Goal: Task Accomplishment & Management: Manage account settings

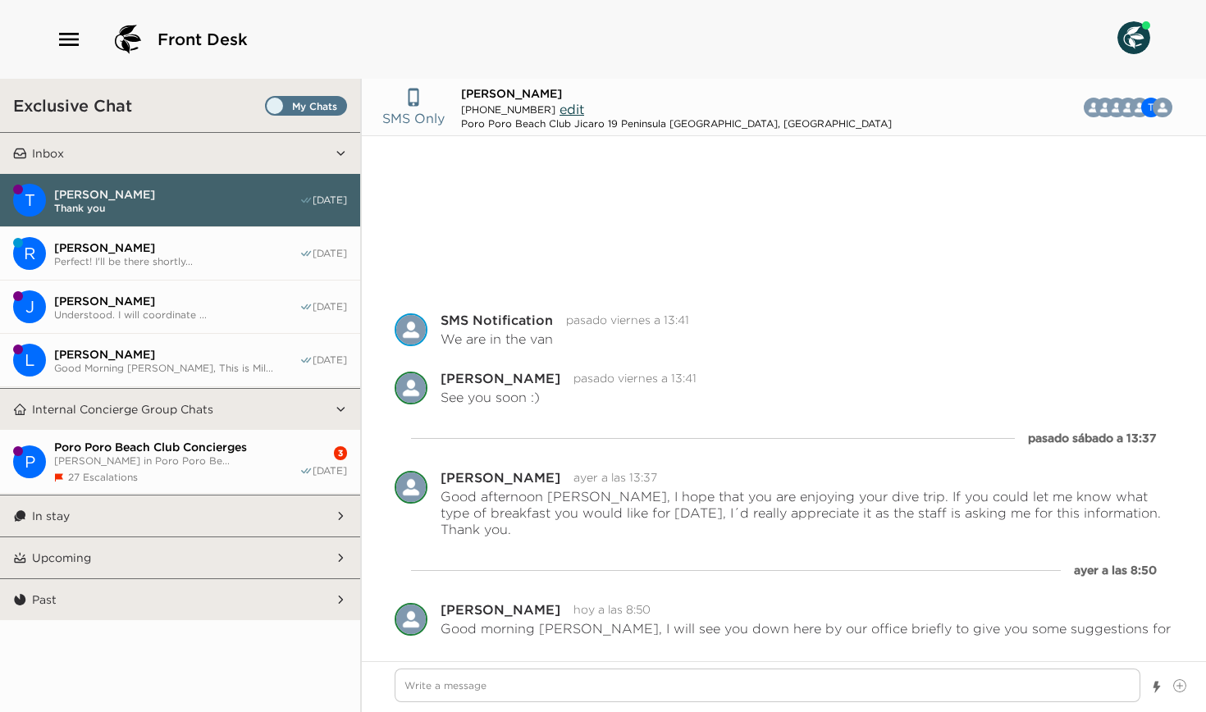
scroll to position [191, 0]
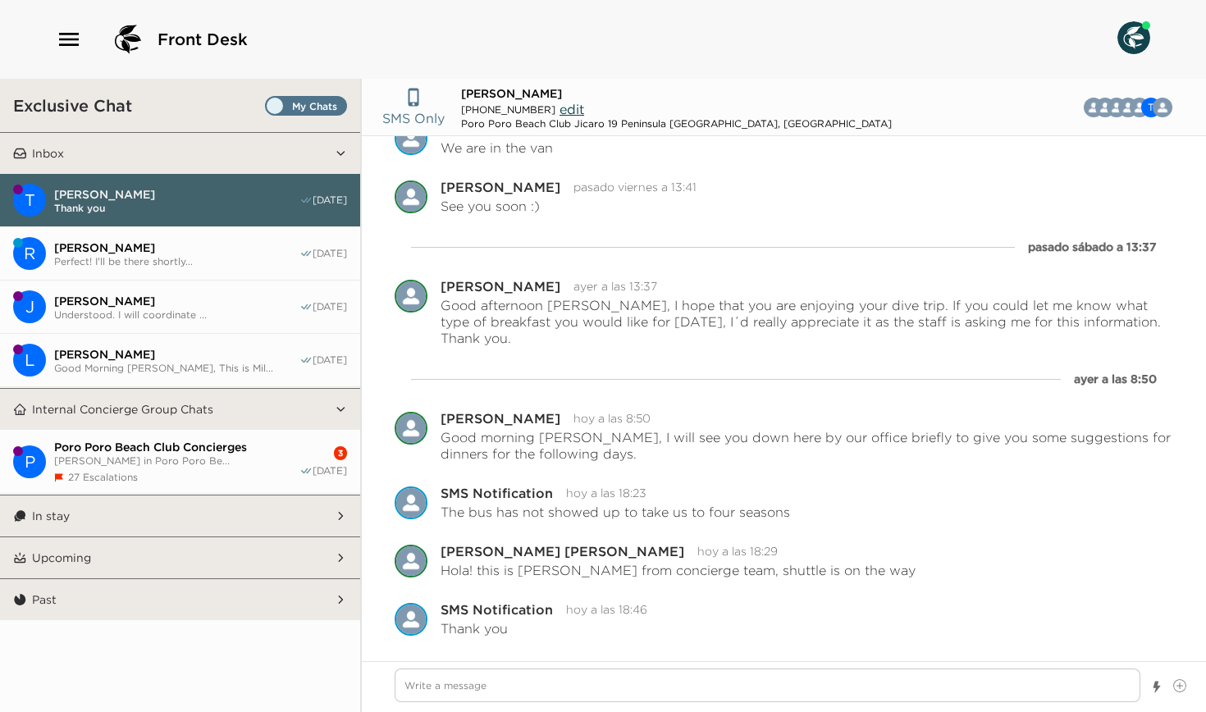
click at [125, 216] on button "T Tony McCLinton Thank you 08/31/25" at bounding box center [180, 200] width 360 height 53
click at [109, 255] on span "Perfect! I'll be there shortly..." at bounding box center [176, 261] width 245 height 12
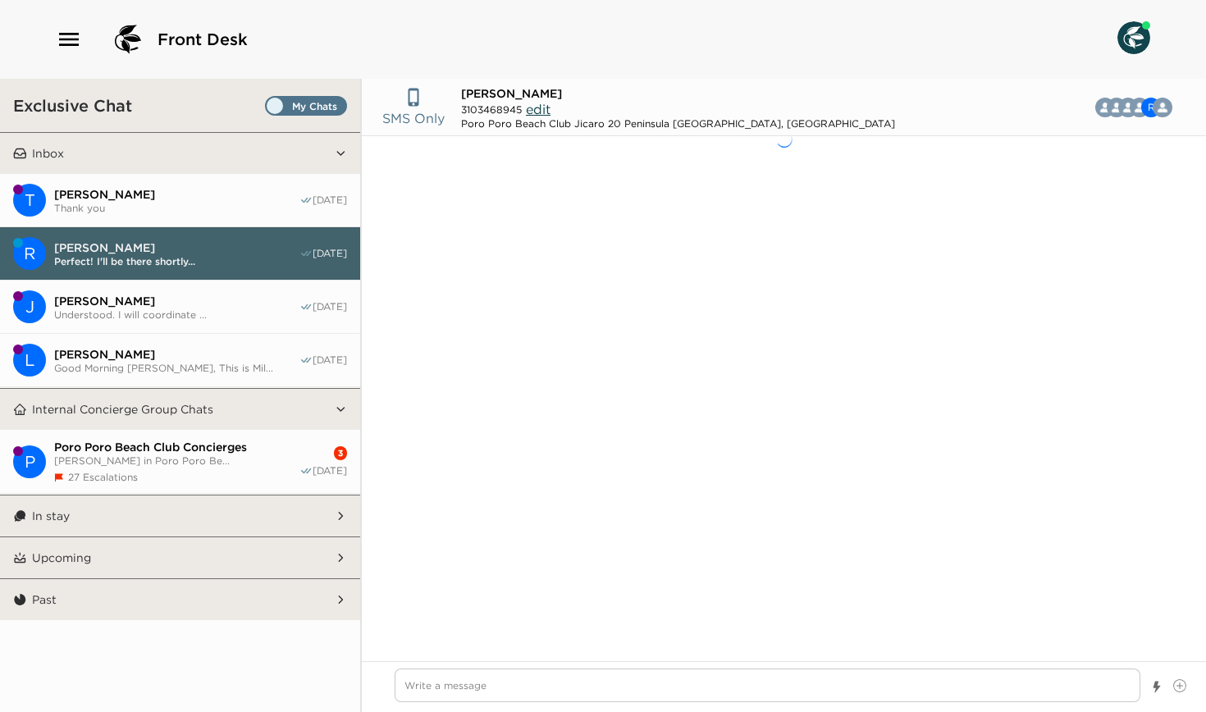
scroll to position [1325, 0]
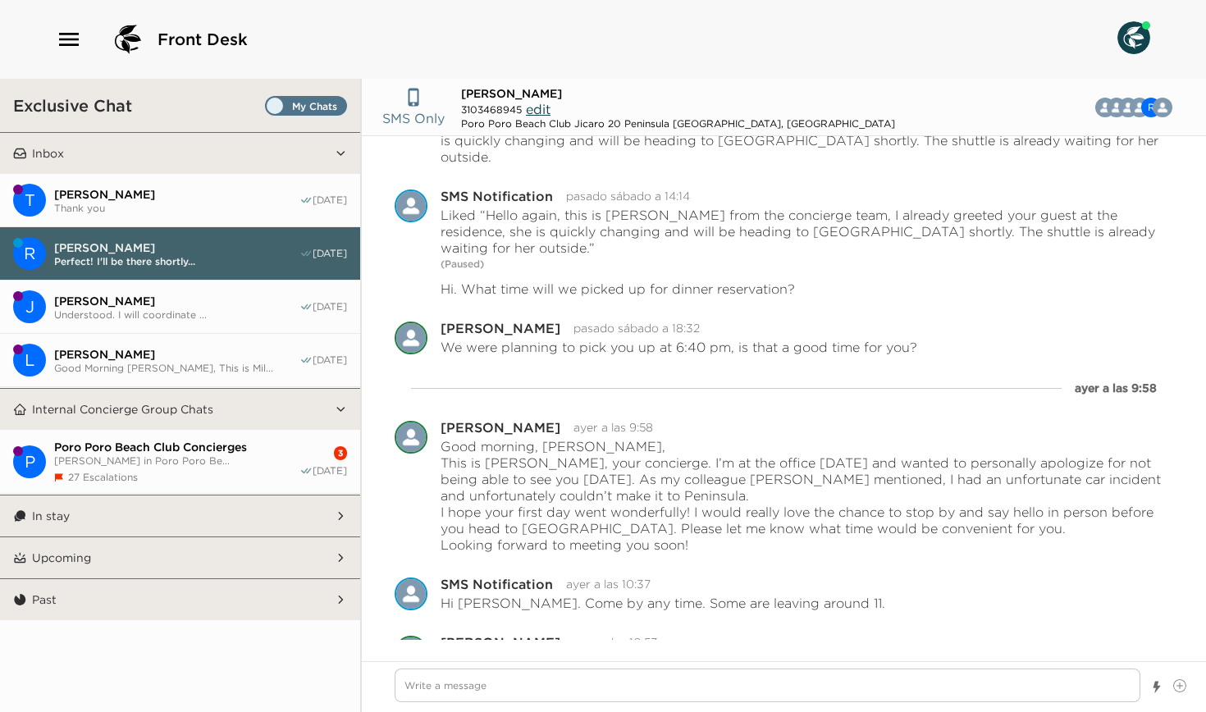
click at [116, 221] on button "T Tony McCLinton Thank you 08/31/25" at bounding box center [180, 200] width 360 height 53
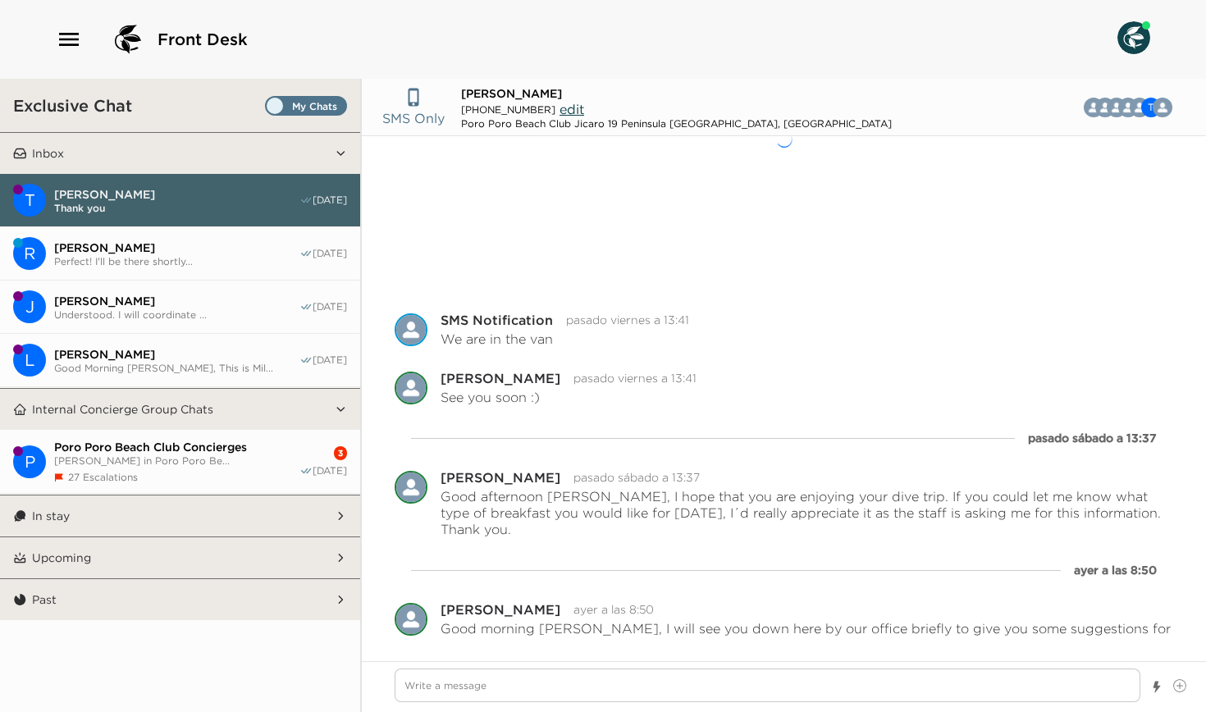
scroll to position [191, 0]
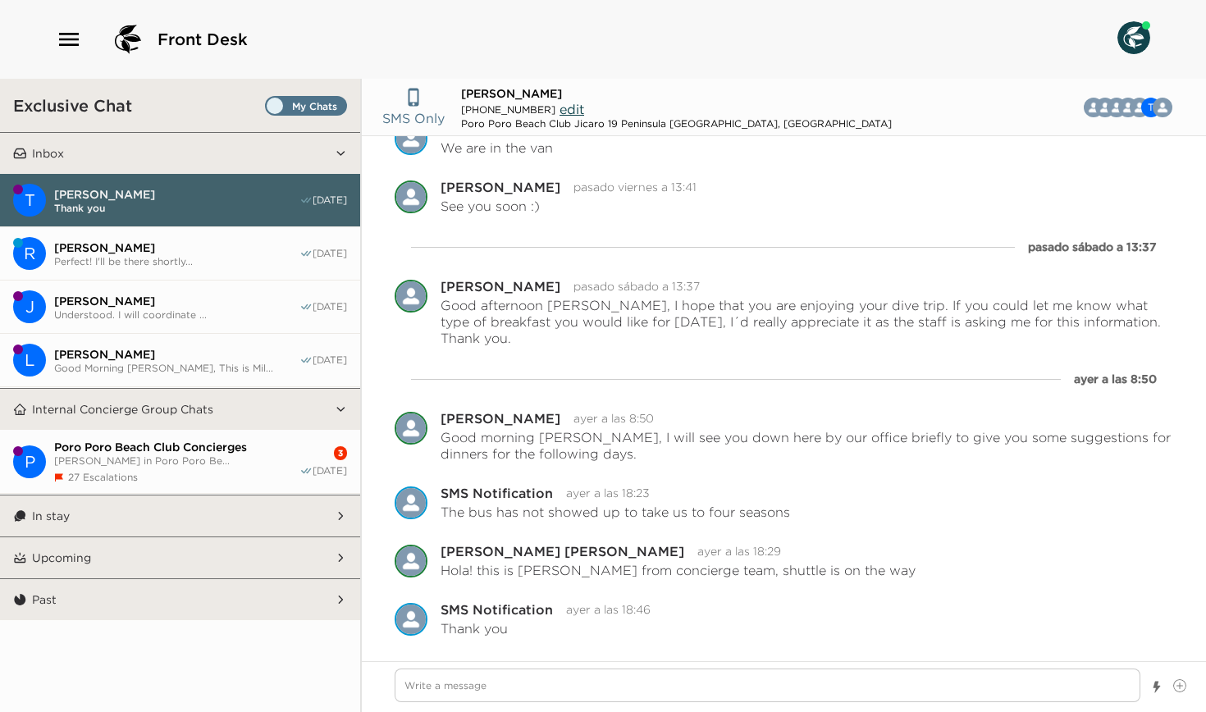
click at [112, 251] on span "Rachel Nemeth" at bounding box center [176, 247] width 245 height 15
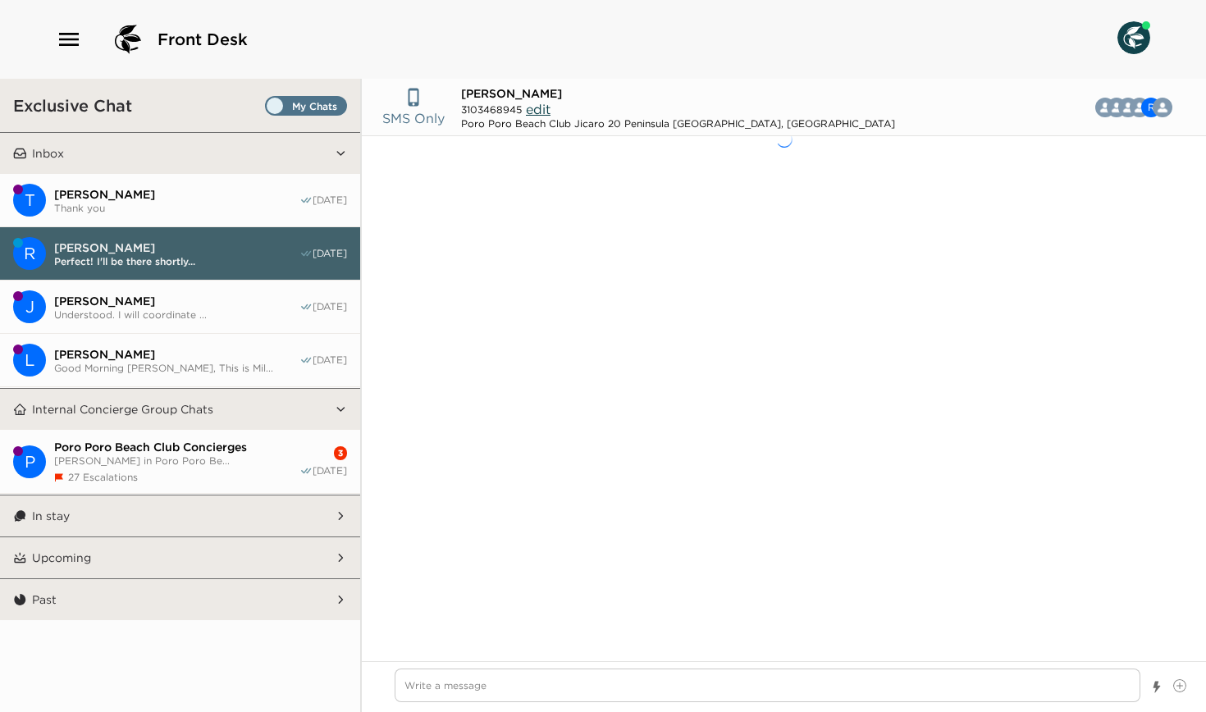
scroll to position [1325, 0]
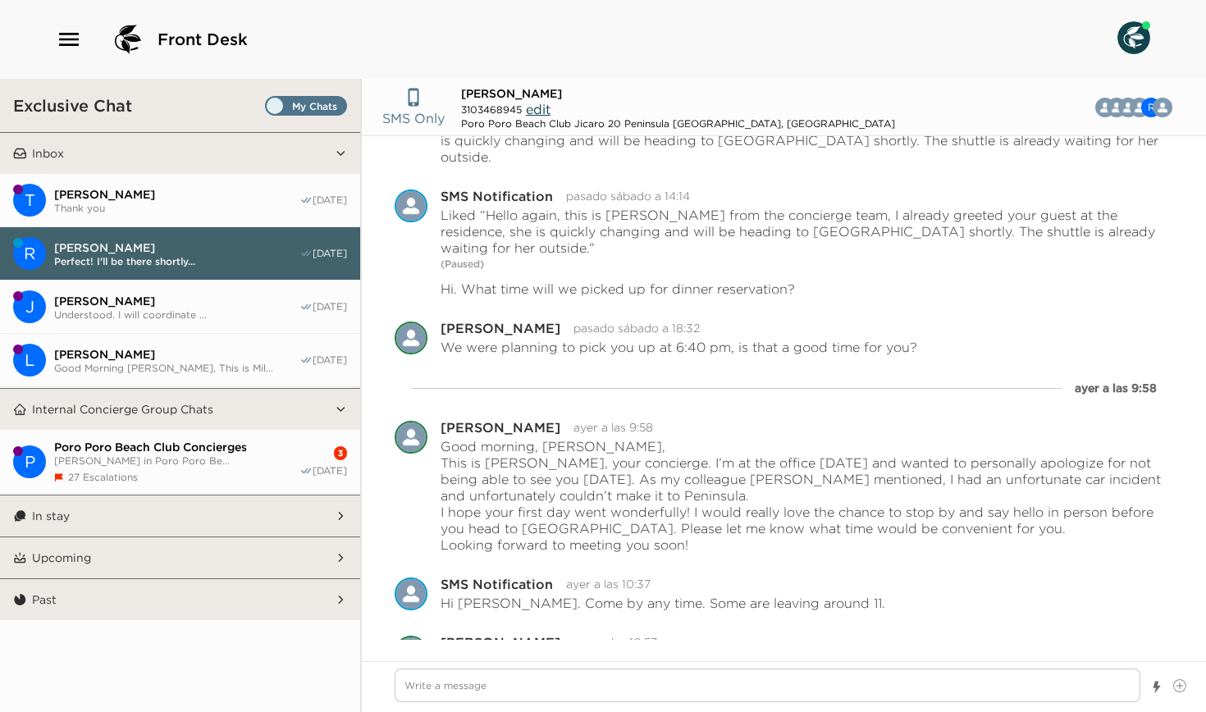
type textarea "x"
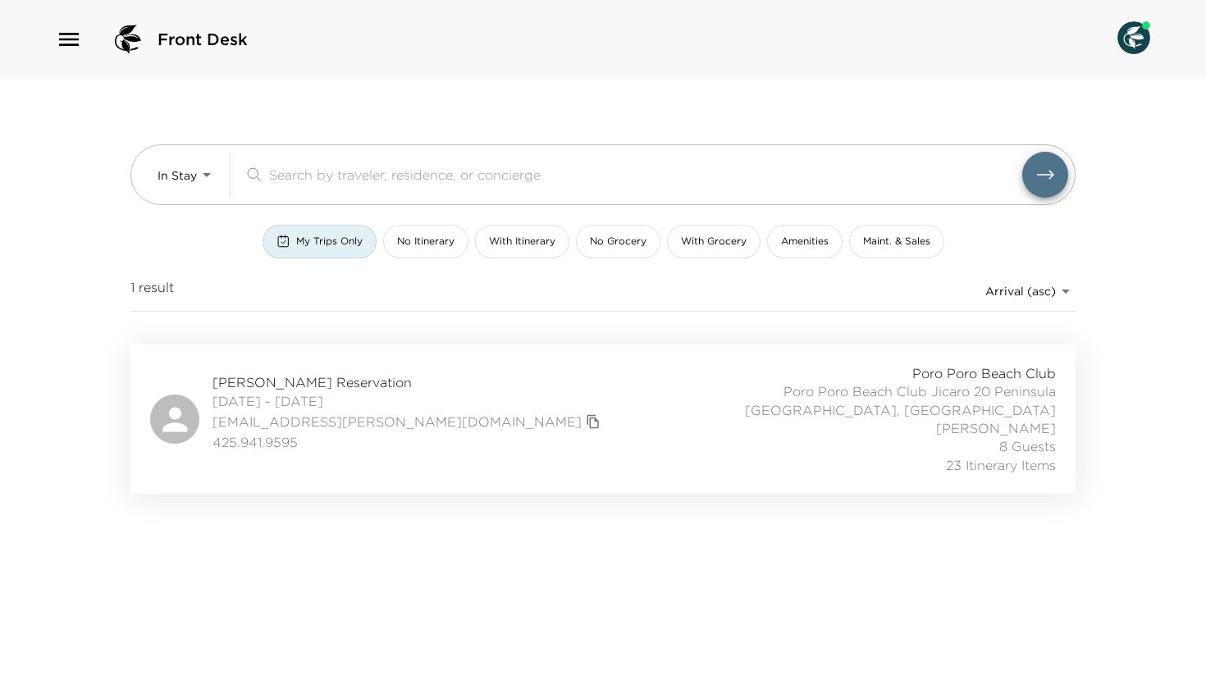
click at [303, 381] on span "[PERSON_NAME] Reservation" at bounding box center [408, 382] width 392 height 18
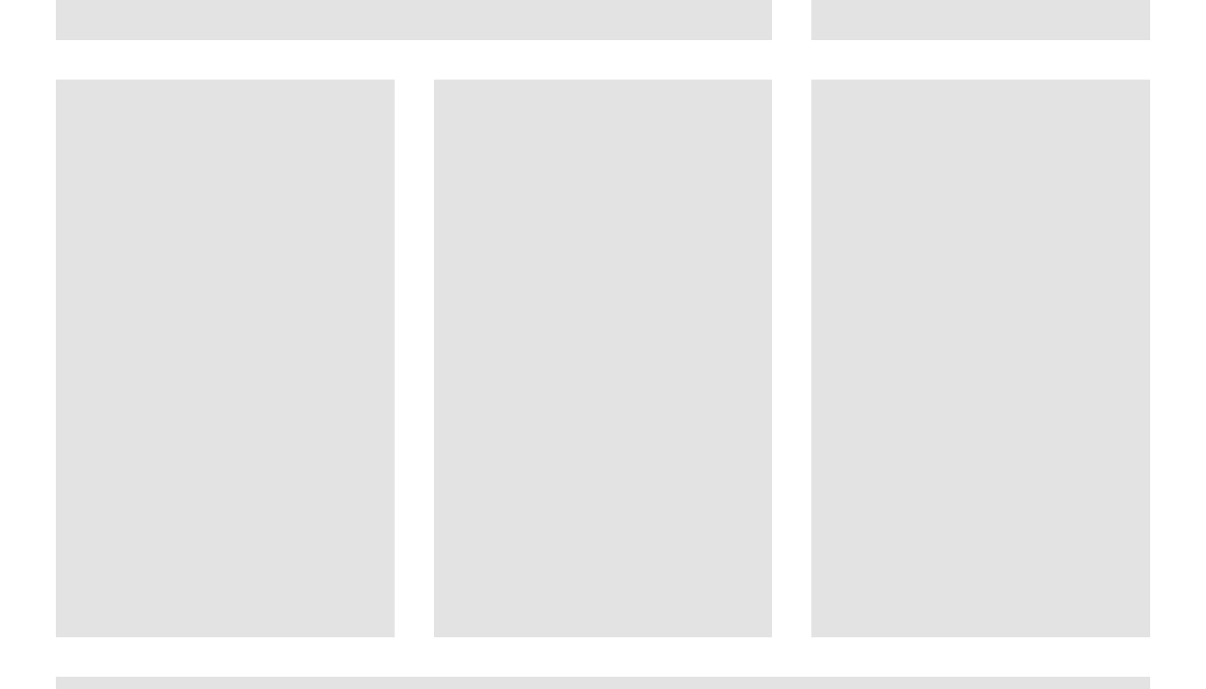
scroll to position [695, 0]
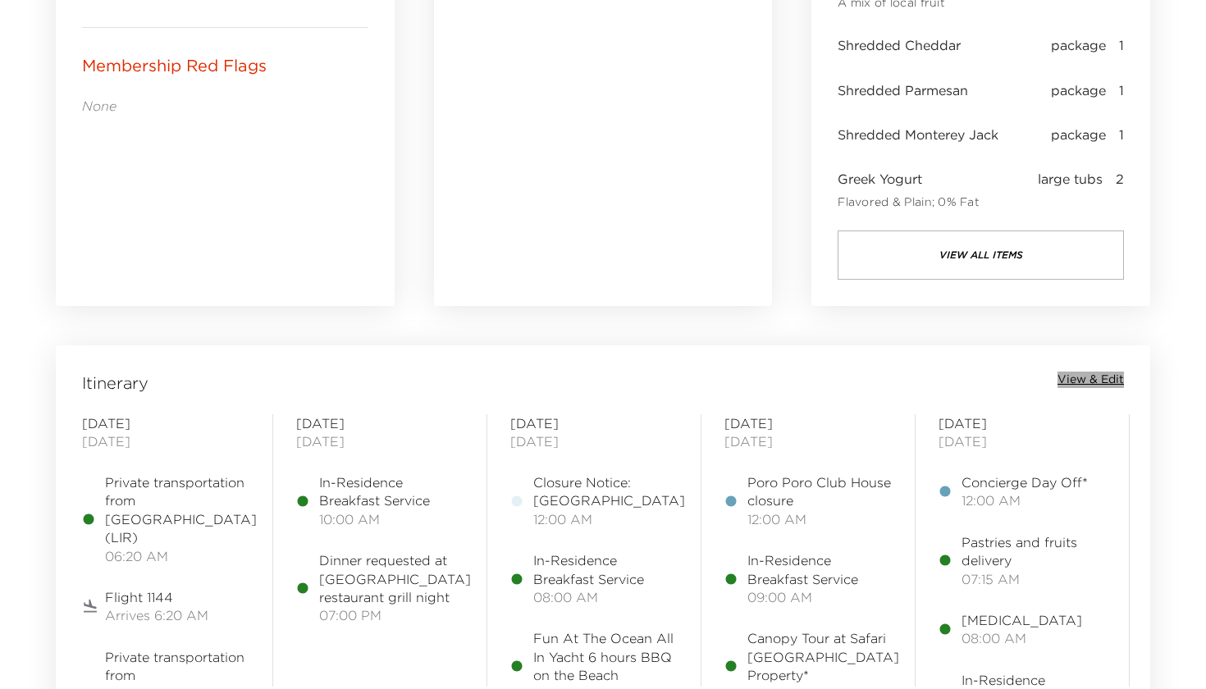
click at [1091, 375] on span "View & Edit" at bounding box center [1090, 380] width 66 height 16
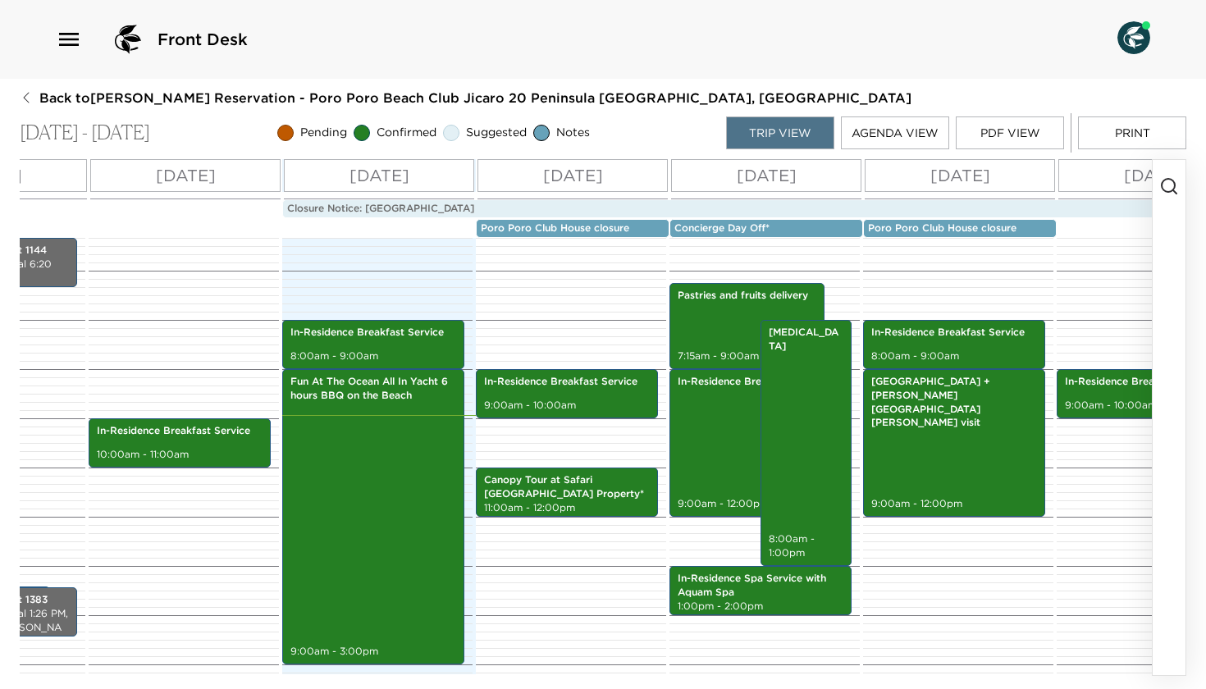
scroll to position [0, 185]
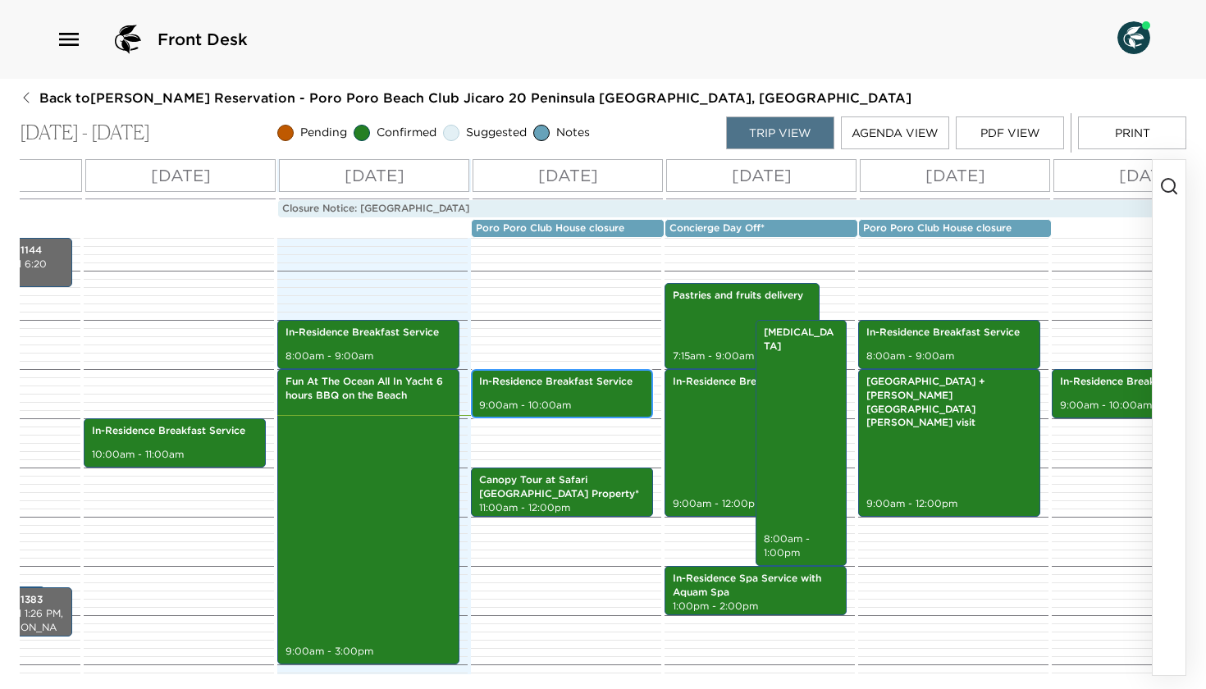
click at [546, 397] on div "In-Residence Breakfast Service 9:00am - 10:00am" at bounding box center [562, 394] width 172 height 44
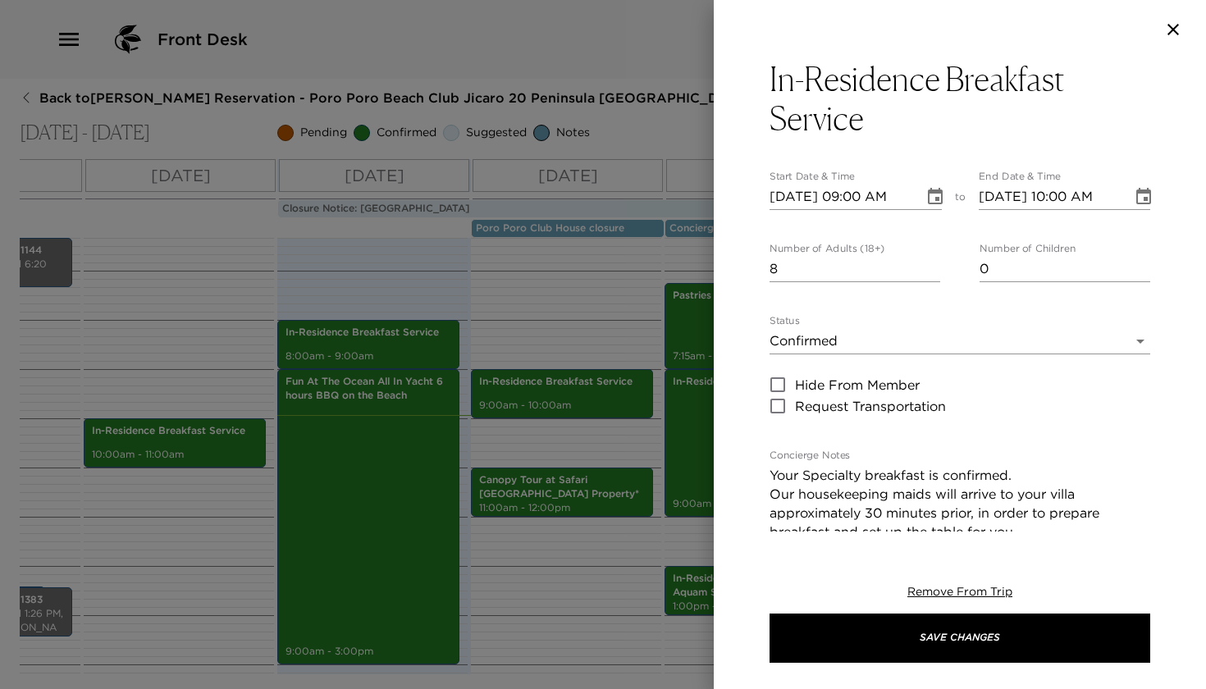
click at [1169, 34] on icon "button" at bounding box center [1172, 29] width 11 height 11
